Goal: Task Accomplishment & Management: Manage account settings

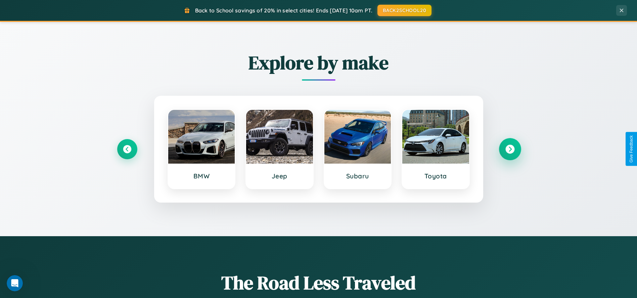
click at [509, 149] on icon at bounding box center [509, 148] width 9 height 9
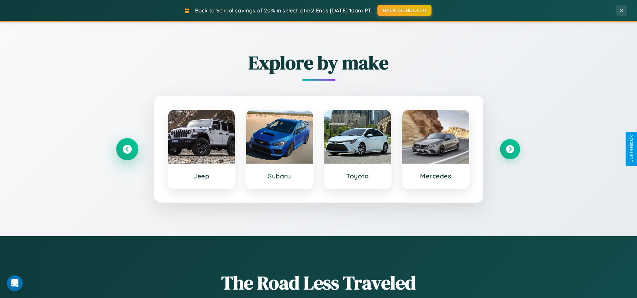
click at [127, 149] on icon at bounding box center [126, 148] width 9 height 9
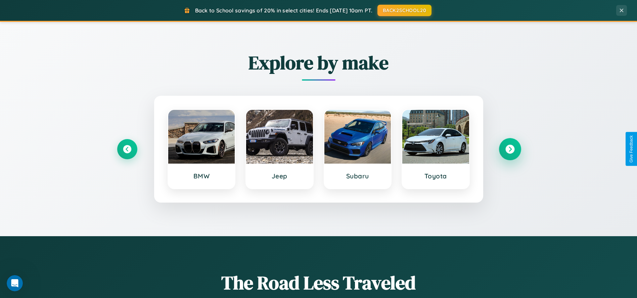
click at [509, 149] on icon at bounding box center [509, 148] width 9 height 9
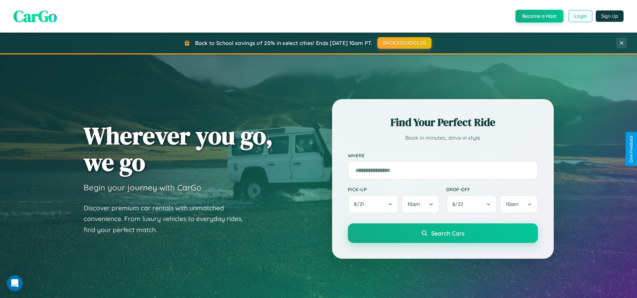
click at [580, 16] on button "Login" at bounding box center [580, 16] width 24 height 12
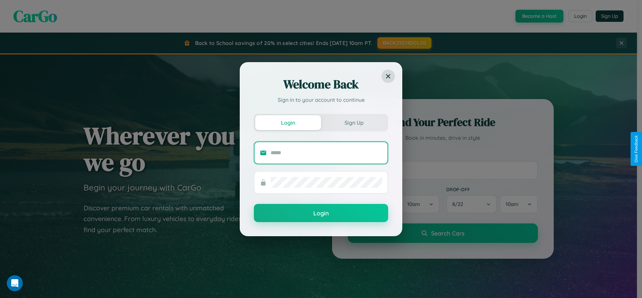
click at [326, 152] on input "text" at bounding box center [325, 152] width 111 height 11
type input "**********"
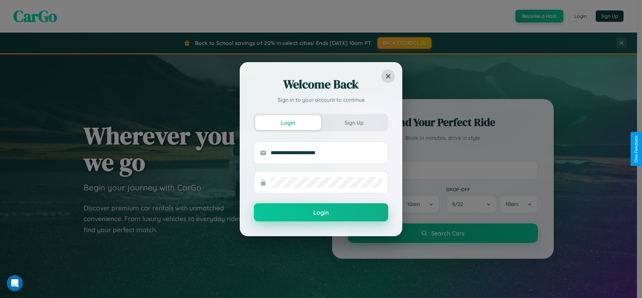
click at [321, 212] on button "Login" at bounding box center [321, 212] width 134 height 18
